Goal: Information Seeking & Learning: Learn about a topic

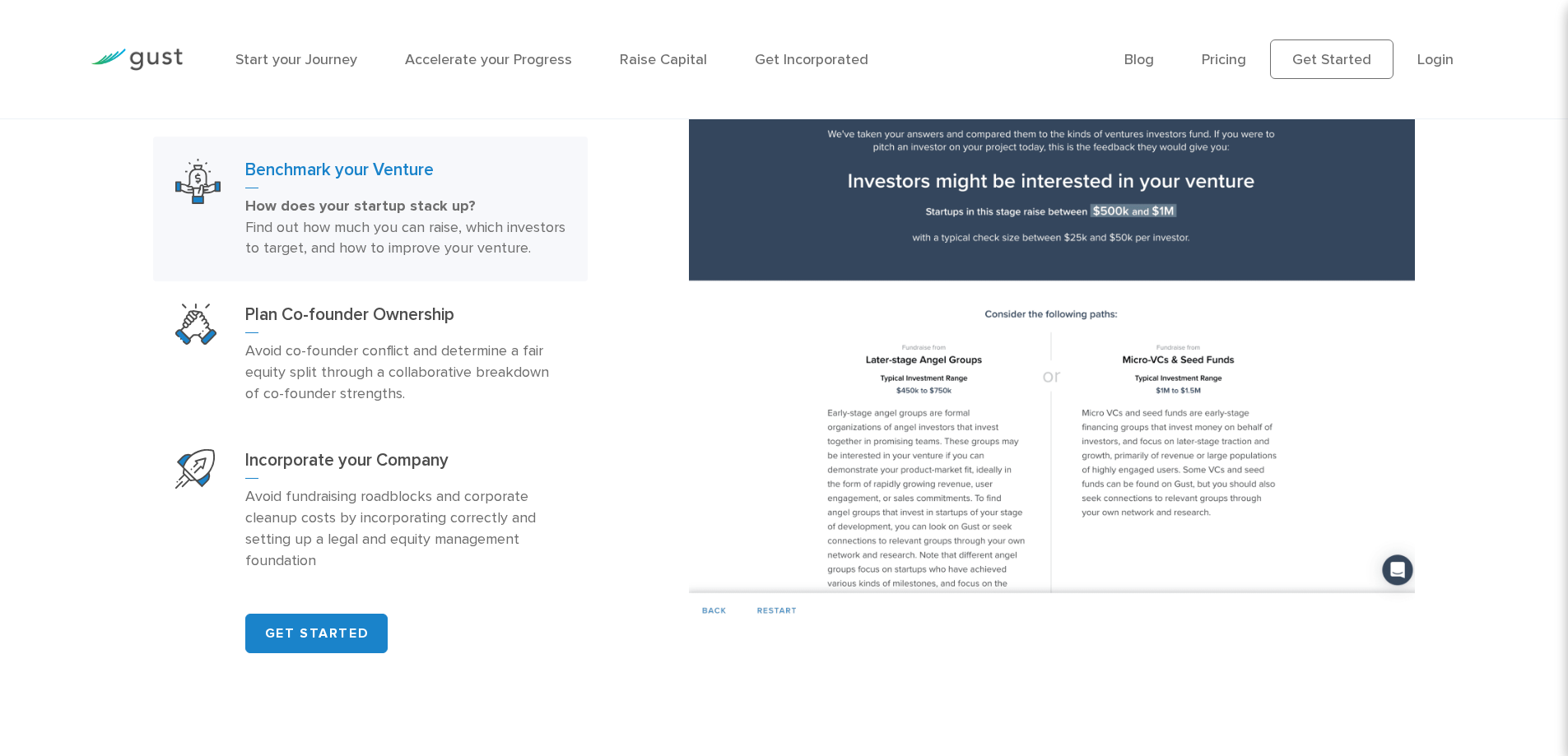
scroll to position [1153, 0]
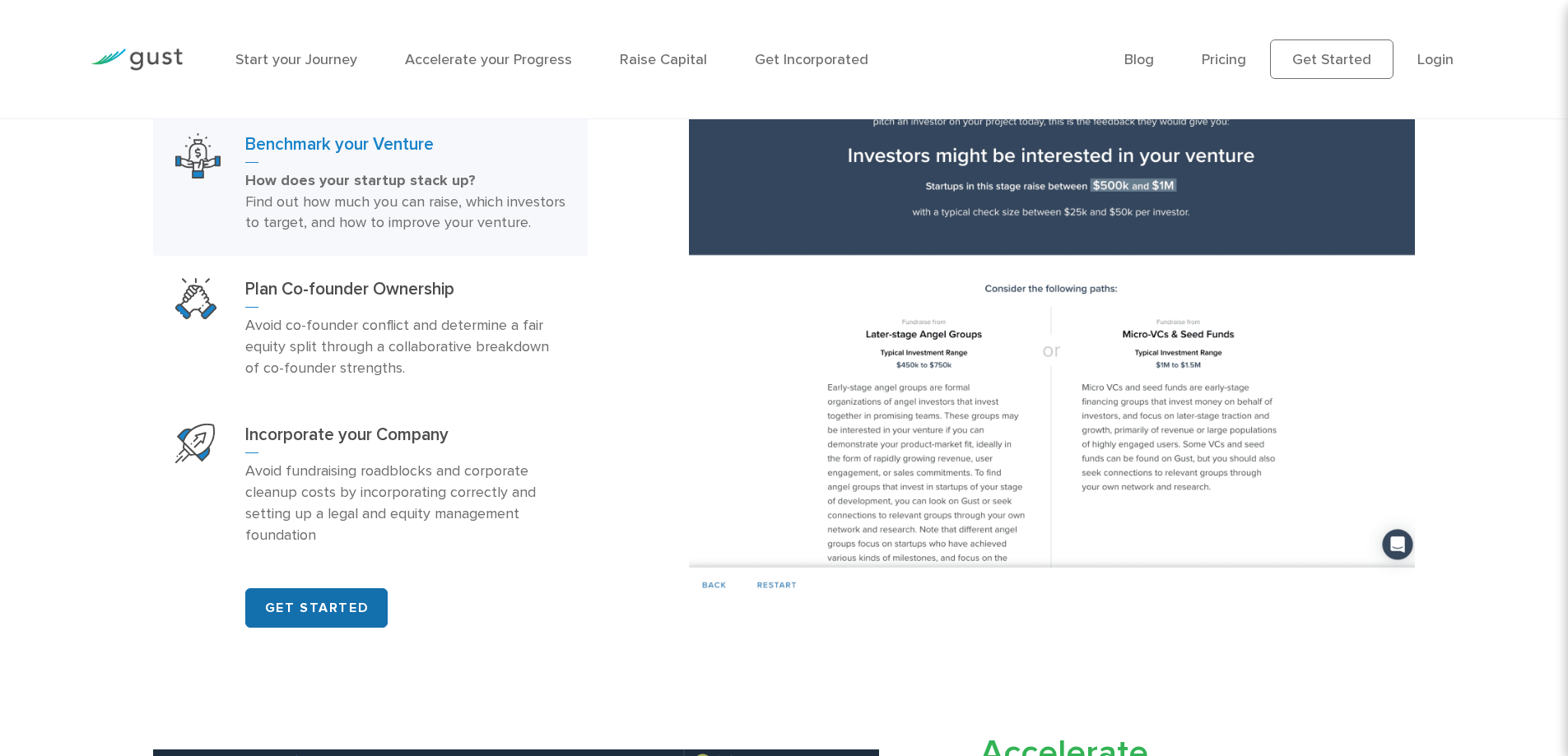
click at [350, 624] on link "GET STARTED" at bounding box center [316, 608] width 143 height 39
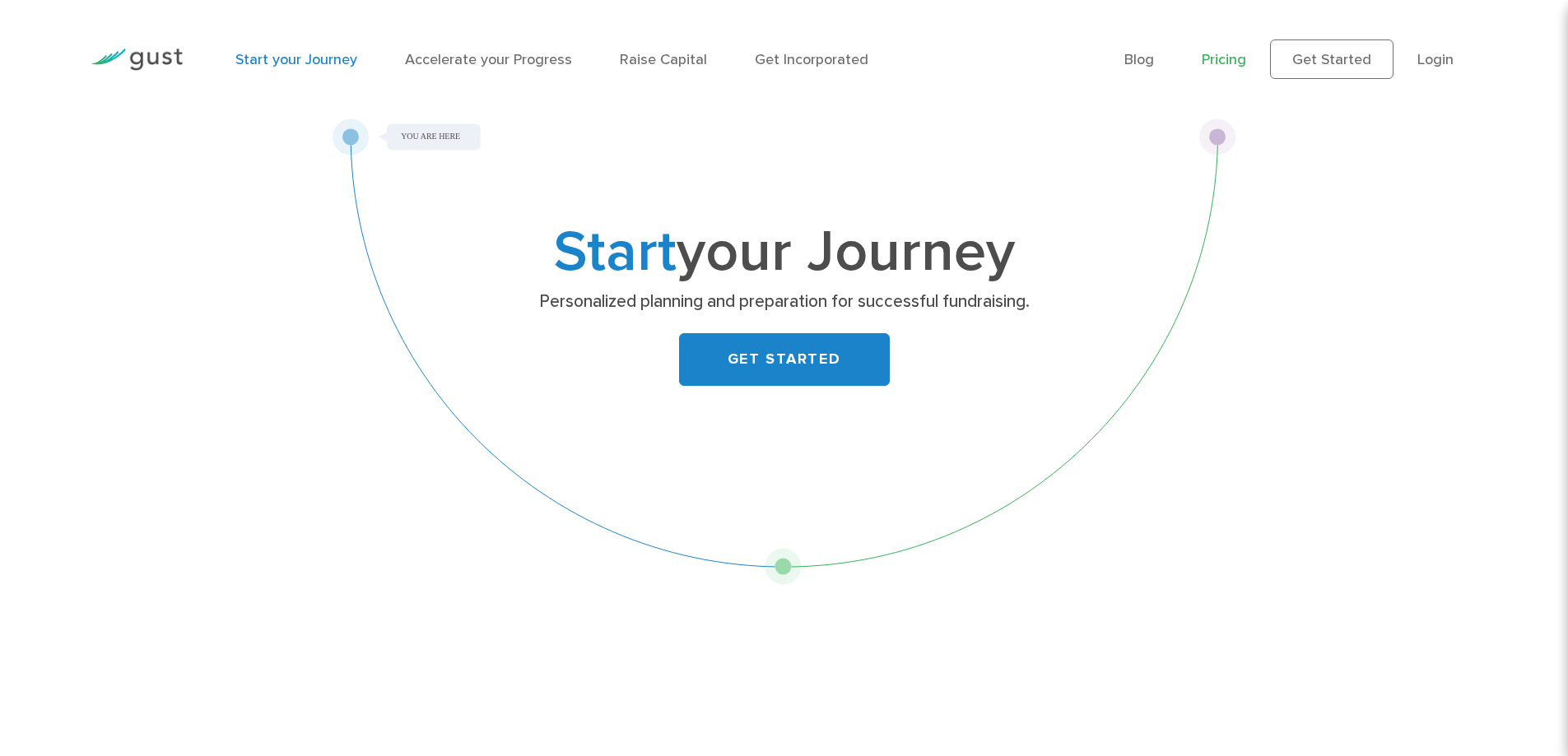
click at [1222, 55] on link "Pricing" at bounding box center [1224, 60] width 45 height 18
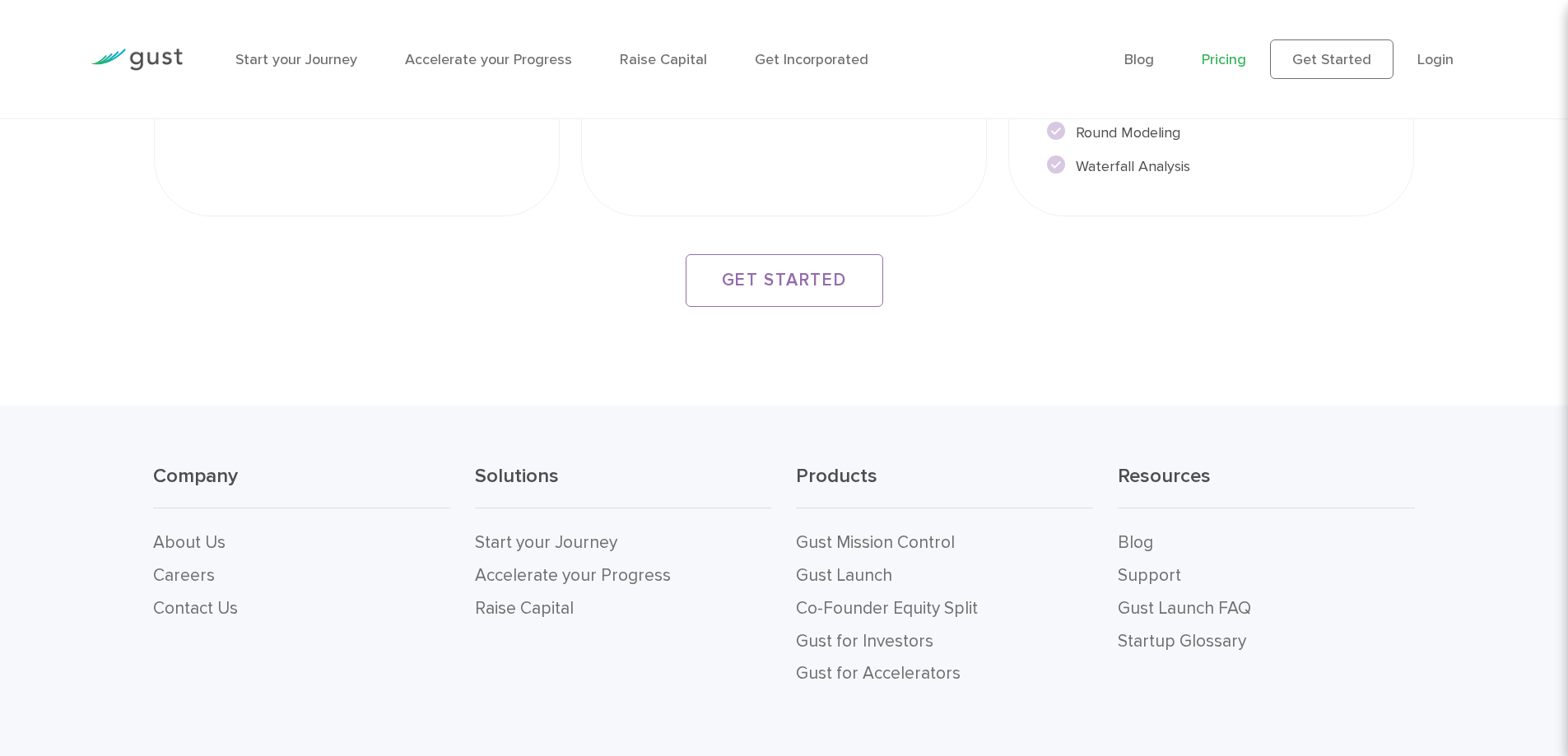
scroll to position [3232, 0]
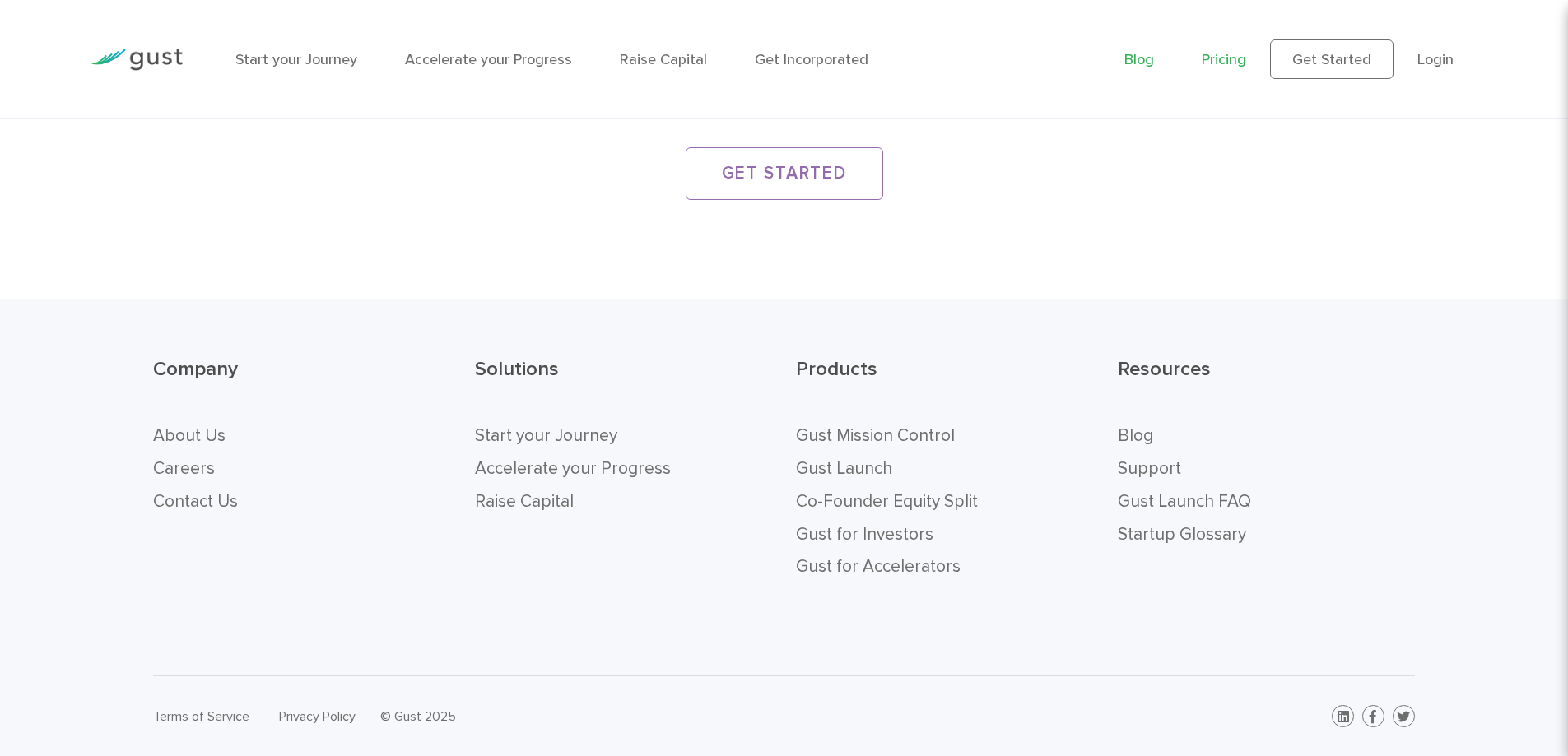
click at [1141, 54] on link "Blog" at bounding box center [1140, 60] width 30 height 18
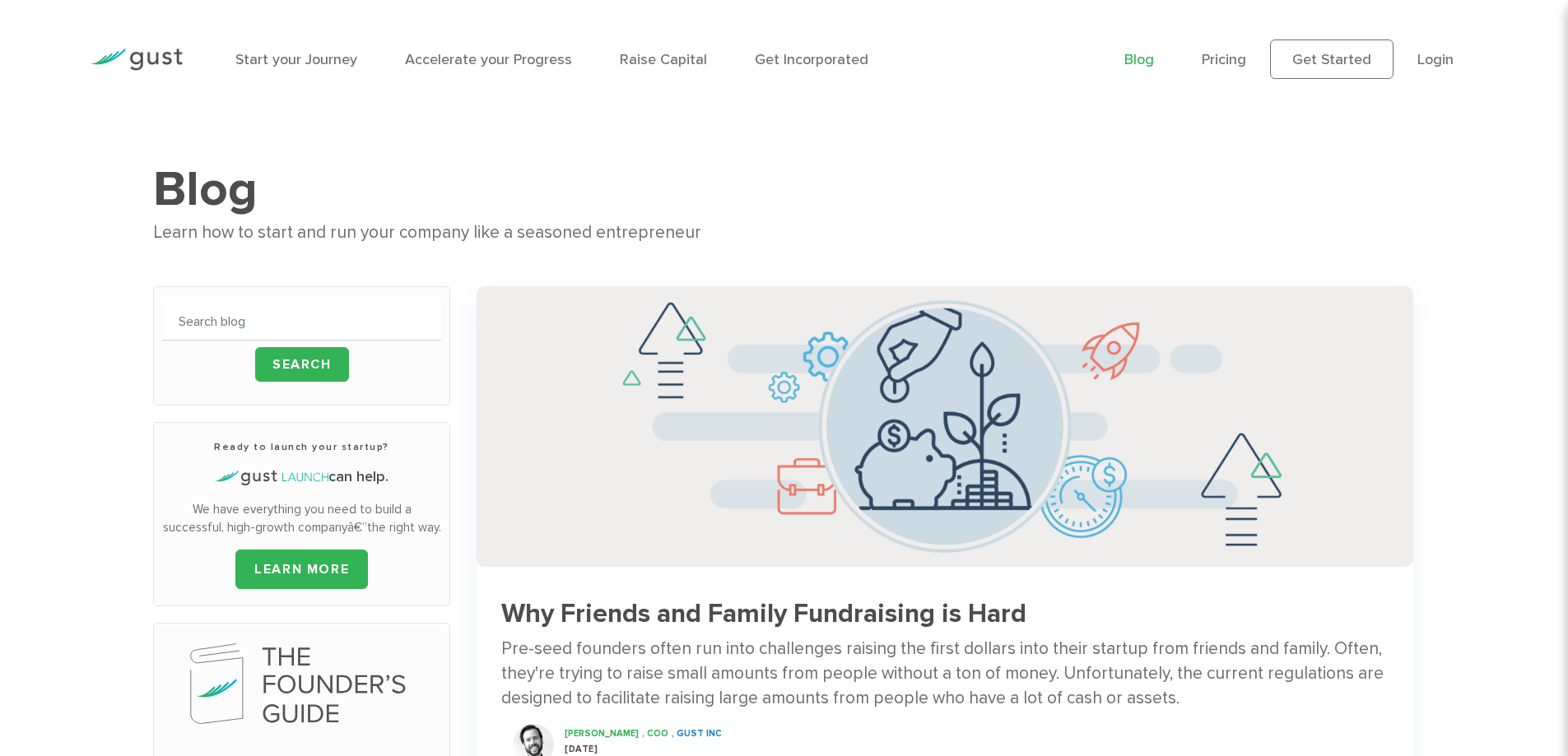
click at [1210, 49] on li "Pricing" at bounding box center [1224, 60] width 45 height 22
click at [1212, 52] on link "Pricing" at bounding box center [1224, 60] width 45 height 18
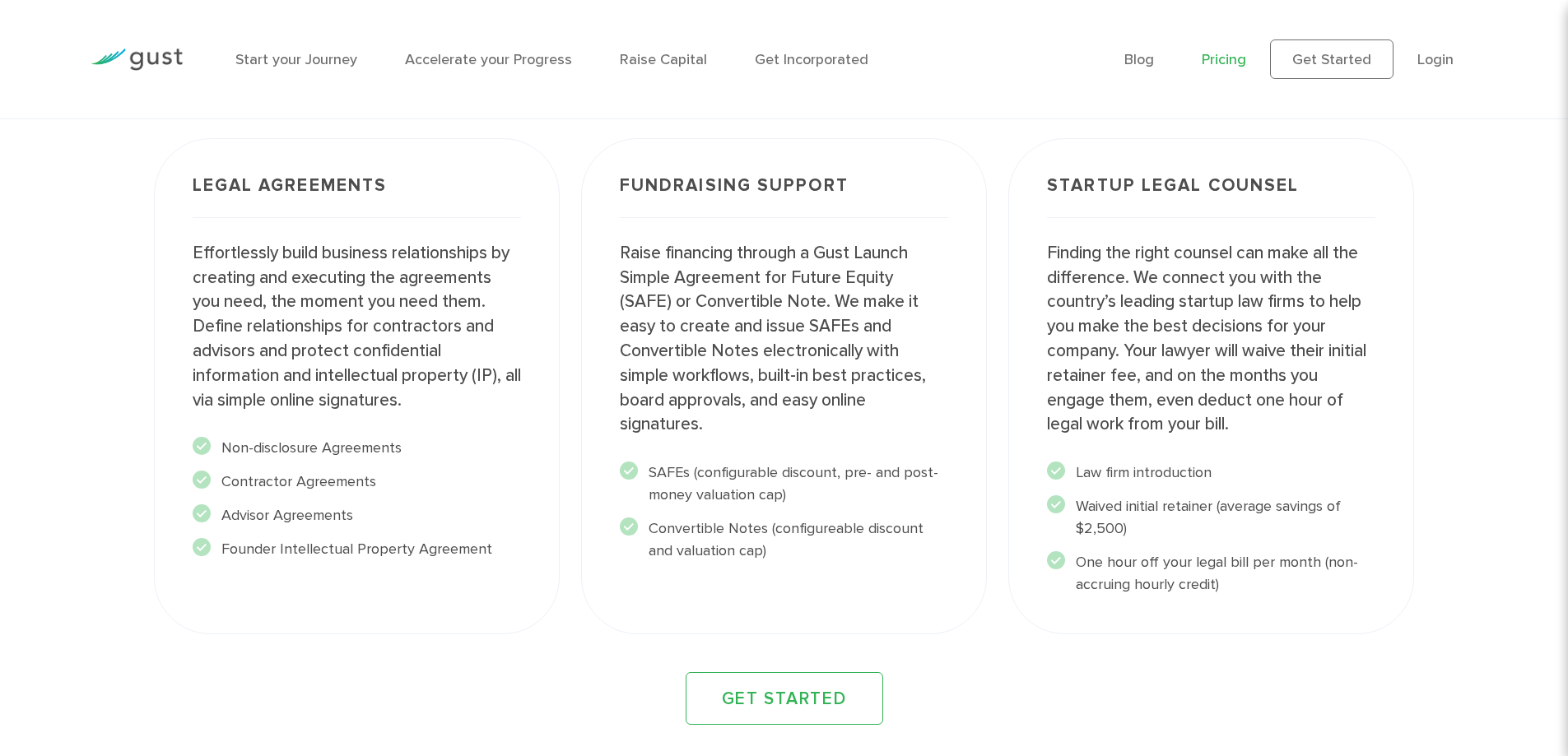
scroll to position [2057, 0]
